Goal: Task Accomplishment & Management: Manage account settings

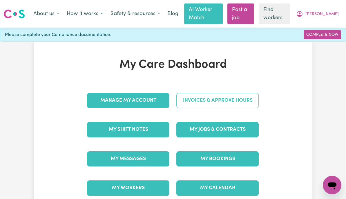
click at [249, 102] on link "Invoices & Approve Hours" at bounding box center [218, 100] width 82 height 15
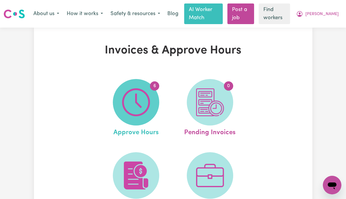
click at [135, 106] on img at bounding box center [136, 102] width 28 height 28
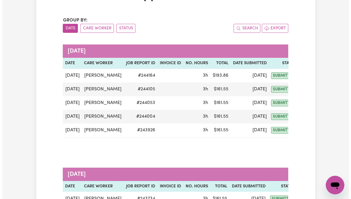
scroll to position [54, 0]
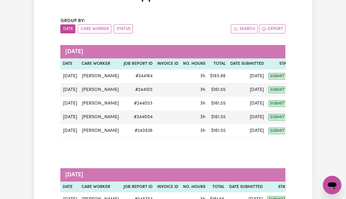
click at [274, 75] on span "submitted" at bounding box center [281, 76] width 25 height 7
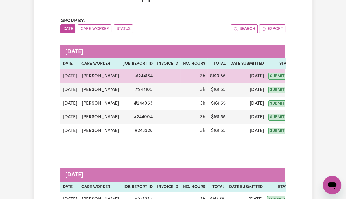
click at [298, 75] on button "Actions" at bounding box center [309, 76] width 23 height 9
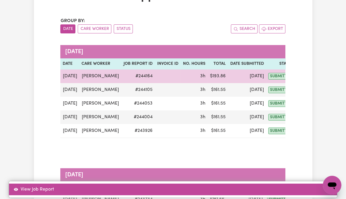
click at [318, 184] on link "View Job Report" at bounding box center [173, 190] width 328 height 12
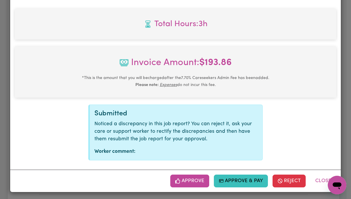
scroll to position [248, 0]
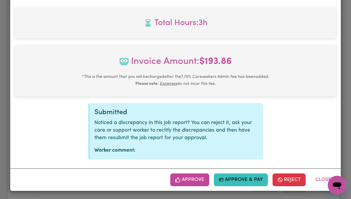
click at [190, 178] on button "Approve" at bounding box center [189, 179] width 39 height 13
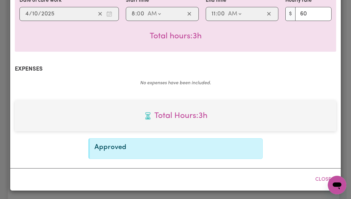
scroll to position [155, 0]
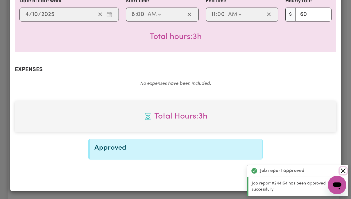
click at [345, 170] on button "Close" at bounding box center [342, 170] width 7 height 7
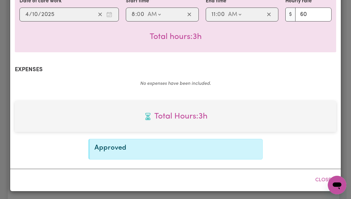
click at [321, 181] on button "Close" at bounding box center [323, 180] width 26 height 13
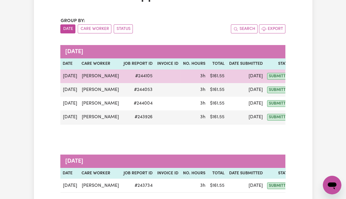
click at [298, 78] on button "Actions" at bounding box center [308, 76] width 23 height 9
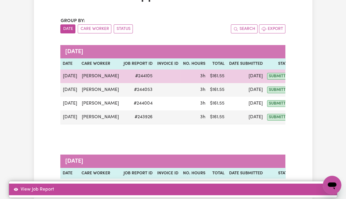
click at [321, 184] on link "View Job Report" at bounding box center [173, 190] width 328 height 12
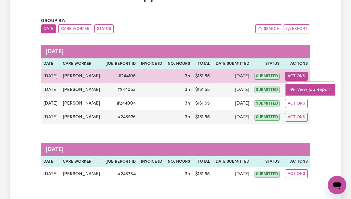
select select "pm"
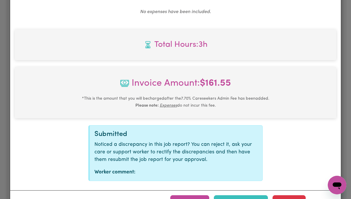
scroll to position [248, 0]
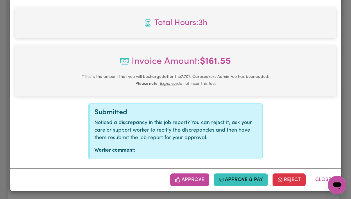
click at [187, 188] on div "Approve Approve & Pay Reject Close" at bounding box center [175, 179] width 330 height 22
click at [190, 181] on button "Approve" at bounding box center [189, 179] width 39 height 13
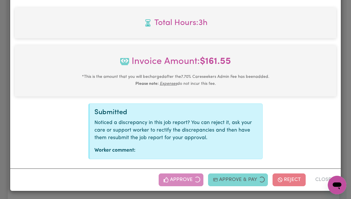
scroll to position [155, 0]
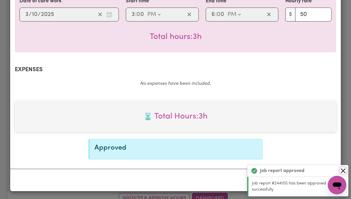
click at [343, 172] on button "Close" at bounding box center [342, 170] width 7 height 7
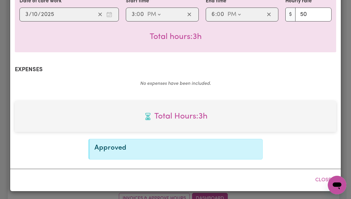
click at [321, 180] on button "Close" at bounding box center [323, 180] width 26 height 13
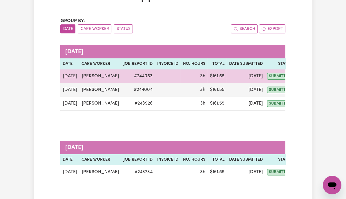
click at [299, 74] on button "Actions" at bounding box center [308, 76] width 23 height 9
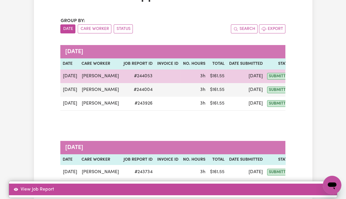
click at [326, 184] on link "View Job Report" at bounding box center [173, 190] width 328 height 12
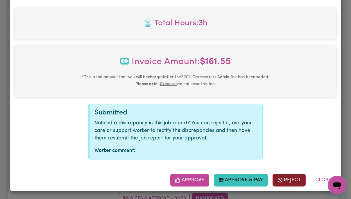
scroll to position [248, 0]
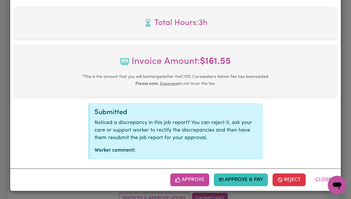
click at [188, 182] on button "Approve" at bounding box center [189, 179] width 39 height 13
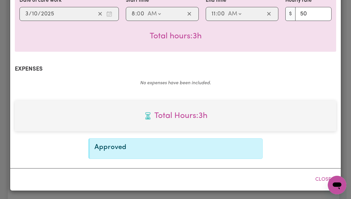
scroll to position [155, 0]
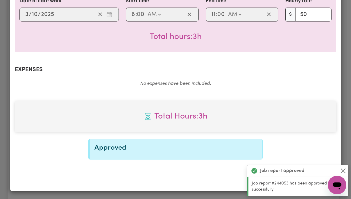
click at [343, 172] on button "Close" at bounding box center [342, 170] width 7 height 7
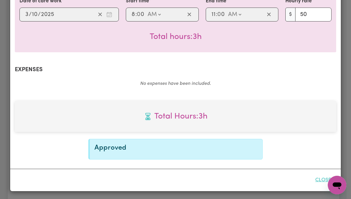
click at [321, 179] on button "Close" at bounding box center [323, 180] width 26 height 13
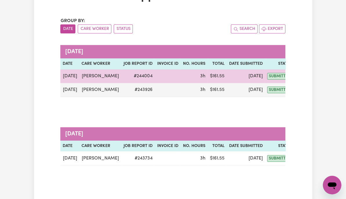
click at [299, 78] on button "Actions" at bounding box center [308, 76] width 23 height 9
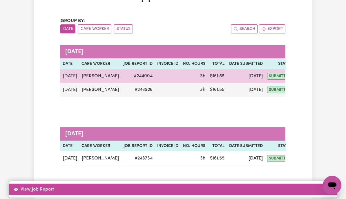
click at [326, 184] on link "View Job Report" at bounding box center [173, 190] width 328 height 12
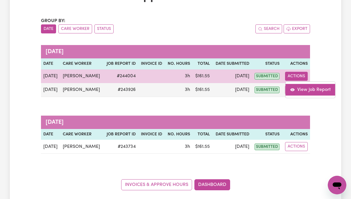
select select "pm"
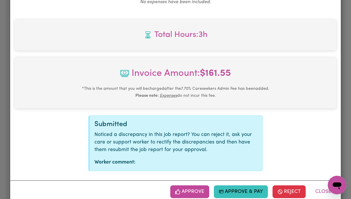
scroll to position [248, 0]
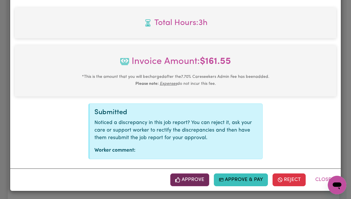
click at [195, 181] on button "Approve" at bounding box center [189, 179] width 39 height 13
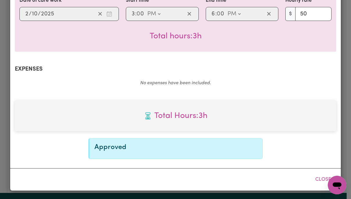
scroll to position [155, 0]
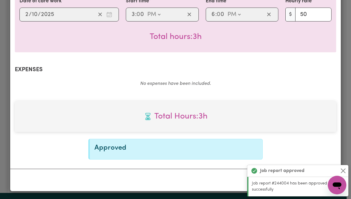
click at [344, 172] on button "Close" at bounding box center [342, 170] width 7 height 7
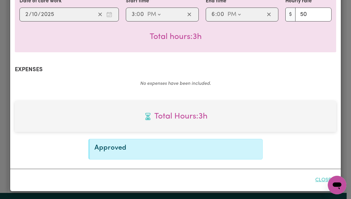
click at [321, 180] on button "Close" at bounding box center [323, 180] width 26 height 13
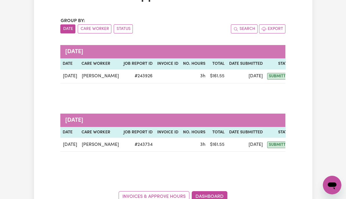
click at [302, 75] on button "Actions" at bounding box center [308, 76] width 23 height 9
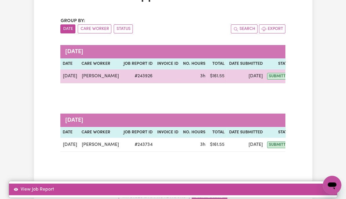
click at [315, 184] on link "View Job Report" at bounding box center [173, 190] width 328 height 12
select select "pm"
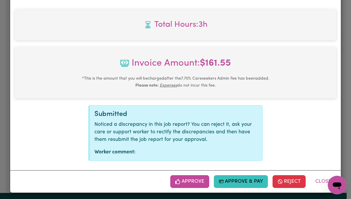
scroll to position [248, 0]
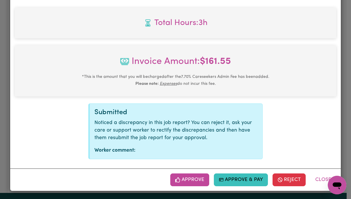
click at [193, 180] on button "Approve" at bounding box center [189, 179] width 39 height 13
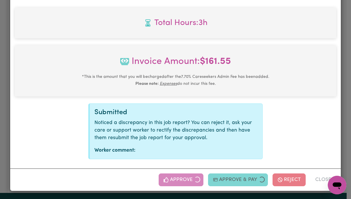
scroll to position [155, 0]
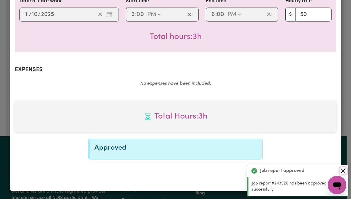
click at [344, 171] on button "Close" at bounding box center [342, 170] width 7 height 7
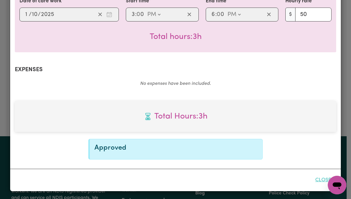
click at [322, 180] on button "Close" at bounding box center [323, 180] width 26 height 13
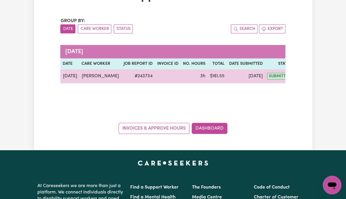
click at [297, 75] on button "Actions" at bounding box center [308, 76] width 23 height 9
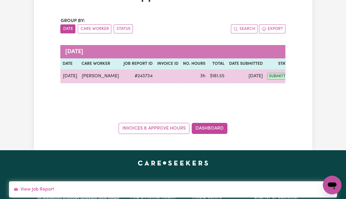
click at [299, 77] on button "Actions" at bounding box center [308, 76] width 23 height 9
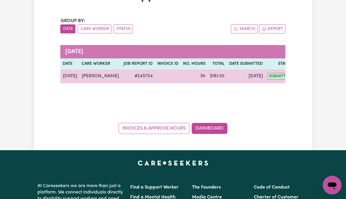
click at [297, 77] on button "Actions" at bounding box center [308, 76] width 23 height 9
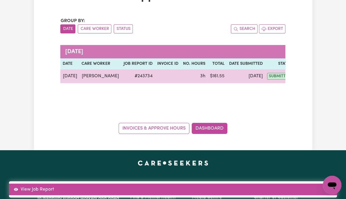
click at [309, 184] on link "View Job Report" at bounding box center [173, 190] width 328 height 12
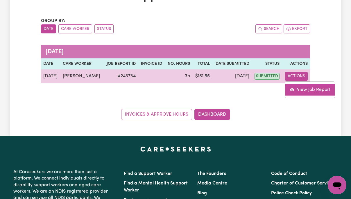
select select "pm"
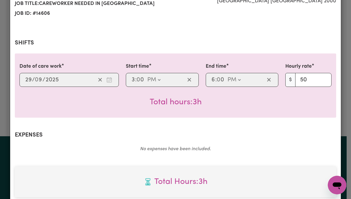
scroll to position [248, 0]
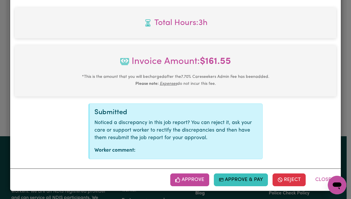
click at [196, 180] on button "Approve" at bounding box center [189, 179] width 39 height 13
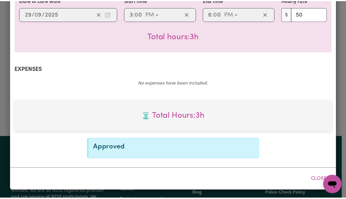
scroll to position [155, 0]
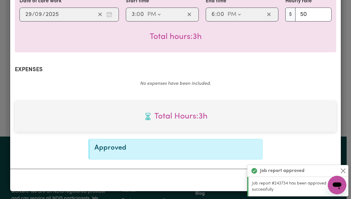
click at [344, 172] on button "Close" at bounding box center [342, 170] width 7 height 7
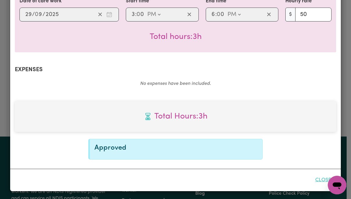
click at [322, 181] on button "Close" at bounding box center [323, 180] width 26 height 13
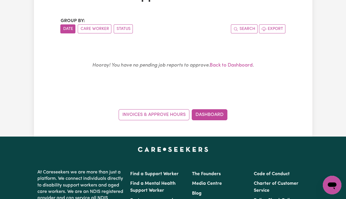
scroll to position [0, 0]
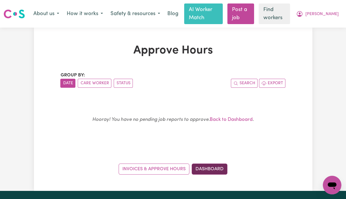
click at [220, 172] on link "Dashboard" at bounding box center [210, 168] width 36 height 11
click at [215, 168] on link "Dashboard" at bounding box center [210, 168] width 36 height 11
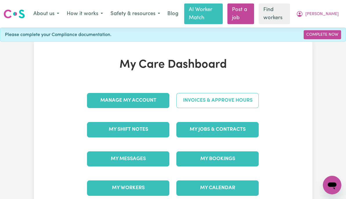
click at [238, 102] on link "Invoices & Approve Hours" at bounding box center [218, 100] width 82 height 15
